Goal: Information Seeking & Learning: Learn about a topic

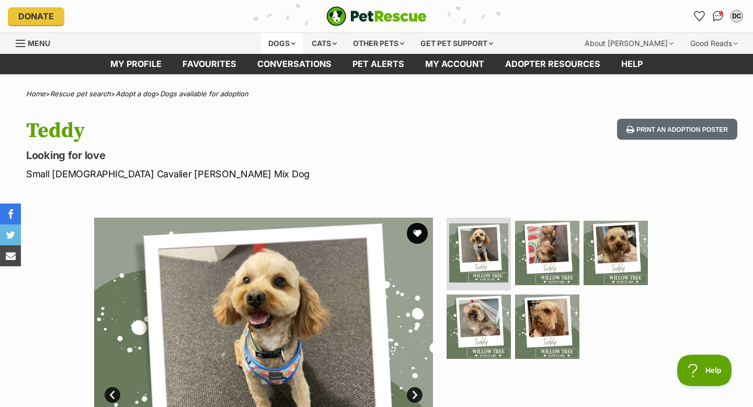
click at [281, 39] on div "Dogs" at bounding box center [282, 43] width 42 height 21
